Goal: Task Accomplishment & Management: Use online tool/utility

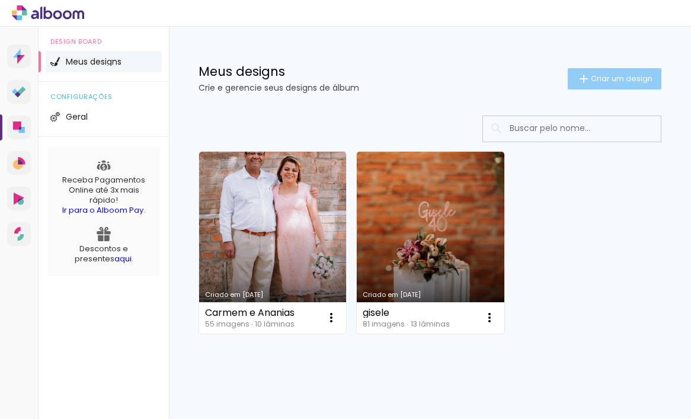
click at [602, 79] on span "Criar um design" at bounding box center [622, 79] width 62 height 8
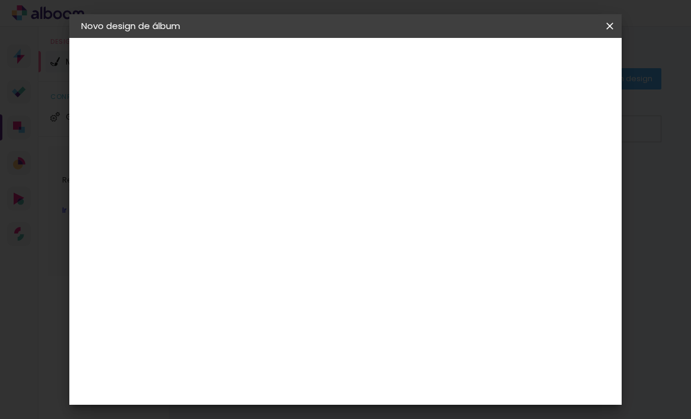
click at [275, 161] on input at bounding box center [275, 159] width 0 height 18
type input "maya"
click at [0, 0] on slot "Avançar" at bounding box center [0, 0] width 0 height 0
click at [356, 194] on input "Brasil" at bounding box center [300, 189] width 110 height 15
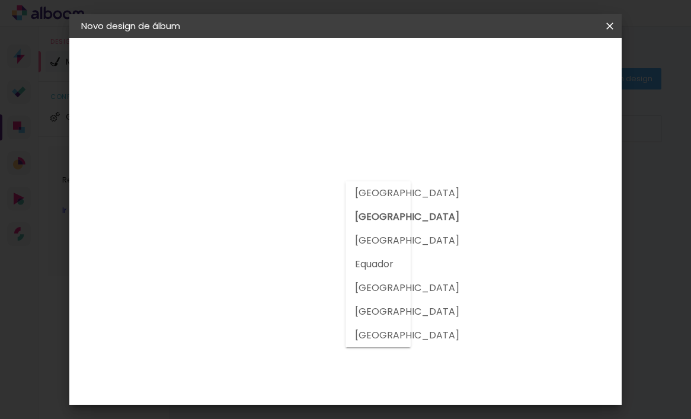
click at [0, 0] on slot "Brasil" at bounding box center [0, 0] width 0 height 0
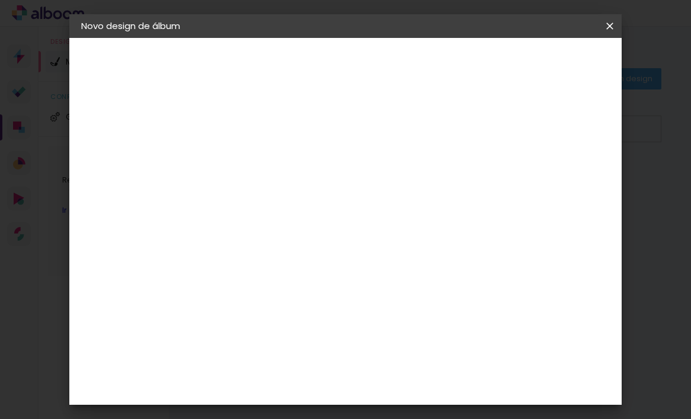
click at [366, 203] on paper-input-container at bounding box center [305, 190] width 128 height 27
type input "dre"
type paper-input "dre"
click at [328, 274] on paper-item "DreambooksPro" at bounding box center [295, 268] width 109 height 26
click at [0, 0] on slot "Tamanho Livre" at bounding box center [0, 0] width 0 height 0
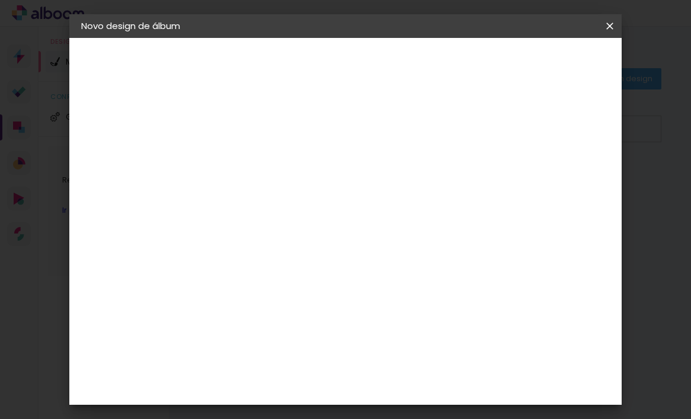
click at [0, 0] on slot "Avançar" at bounding box center [0, 0] width 0 height 0
click at [477, 137] on div at bounding box center [471, 136] width 11 height 11
type paper-checkbox "on"
click at [536, 65] on span "Iniciar design" at bounding box center [516, 67] width 37 height 17
